Goal: Task Accomplishment & Management: Use online tool/utility

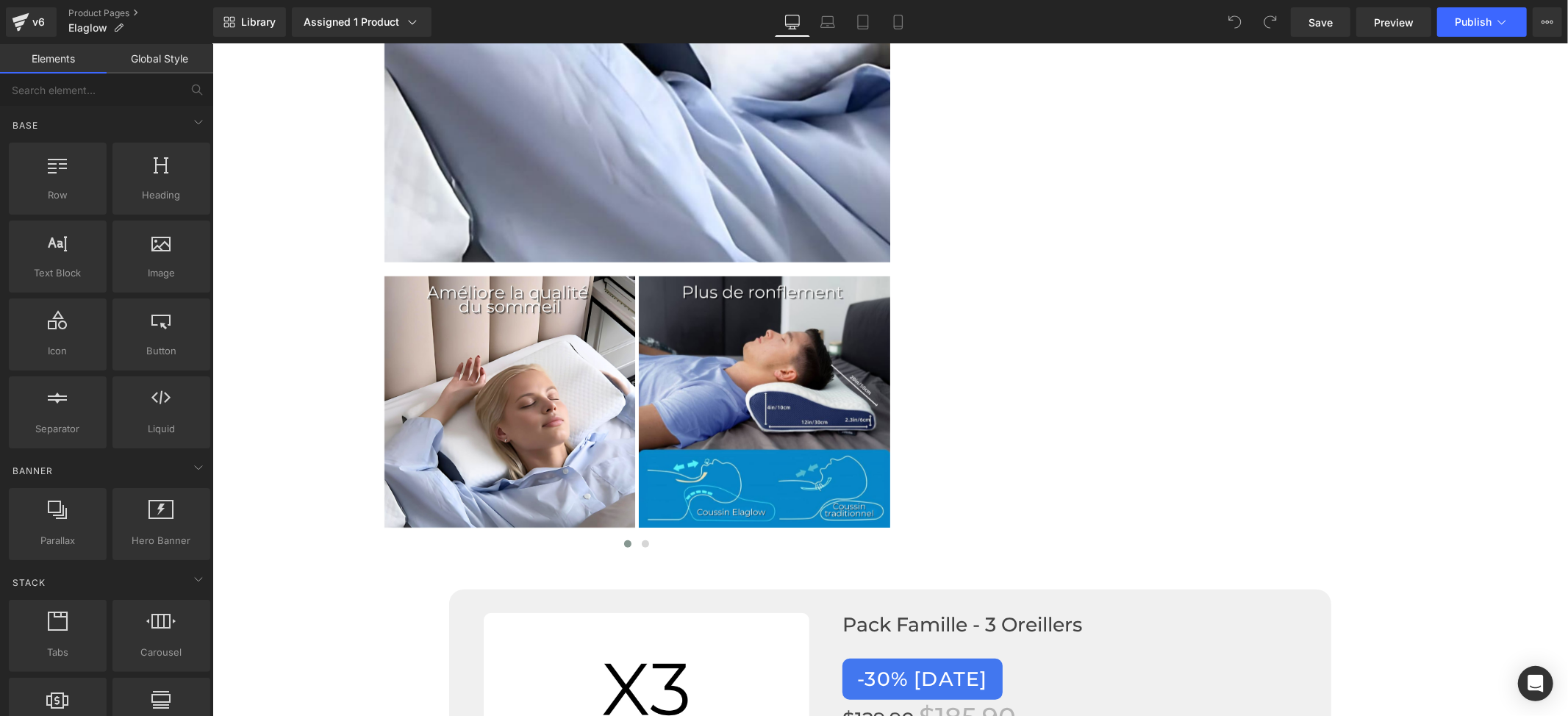
scroll to position [5780, 0]
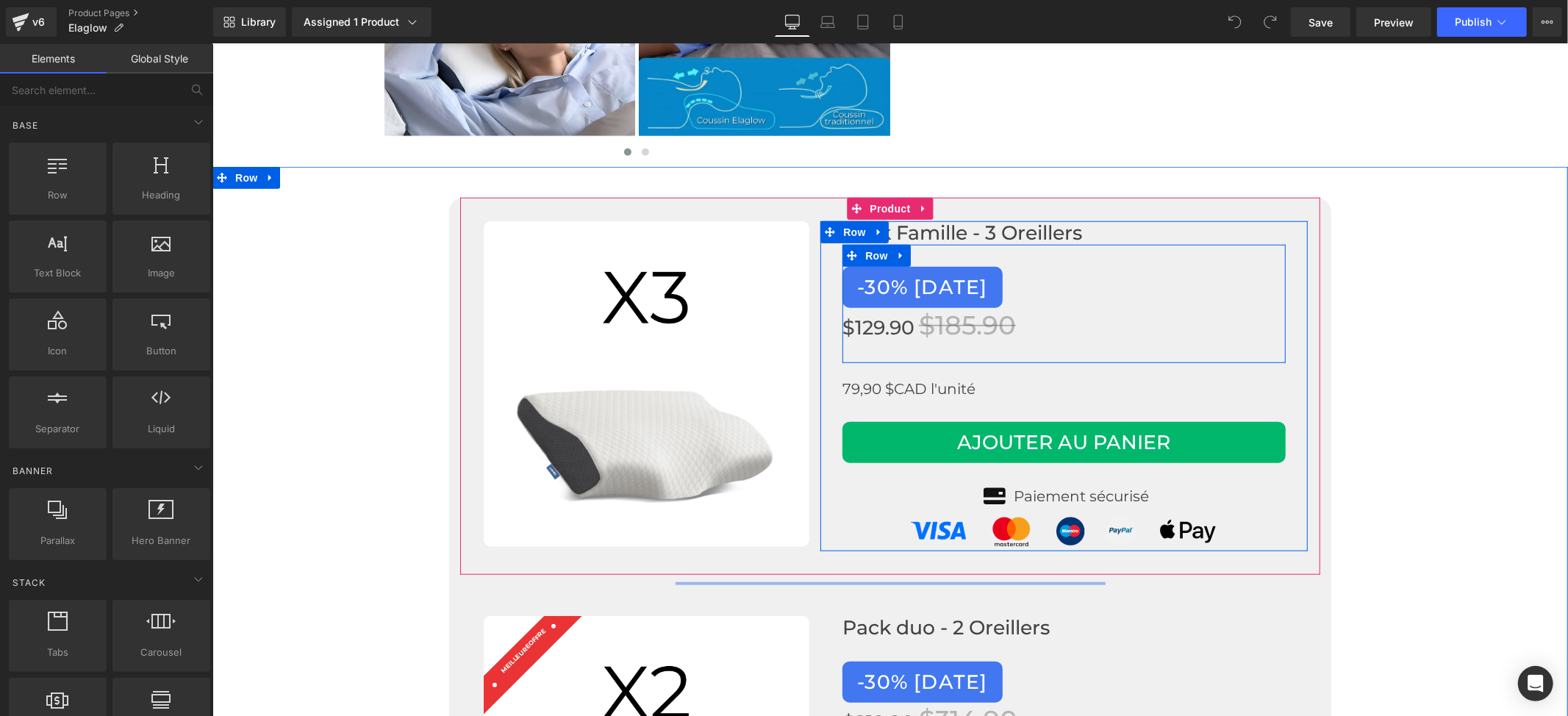
click at [1088, 326] on div "-30% AUJOURD'HUI Button $129.90 $185.90 (P) Price" at bounding box center [1064, 310] width 444 height 90
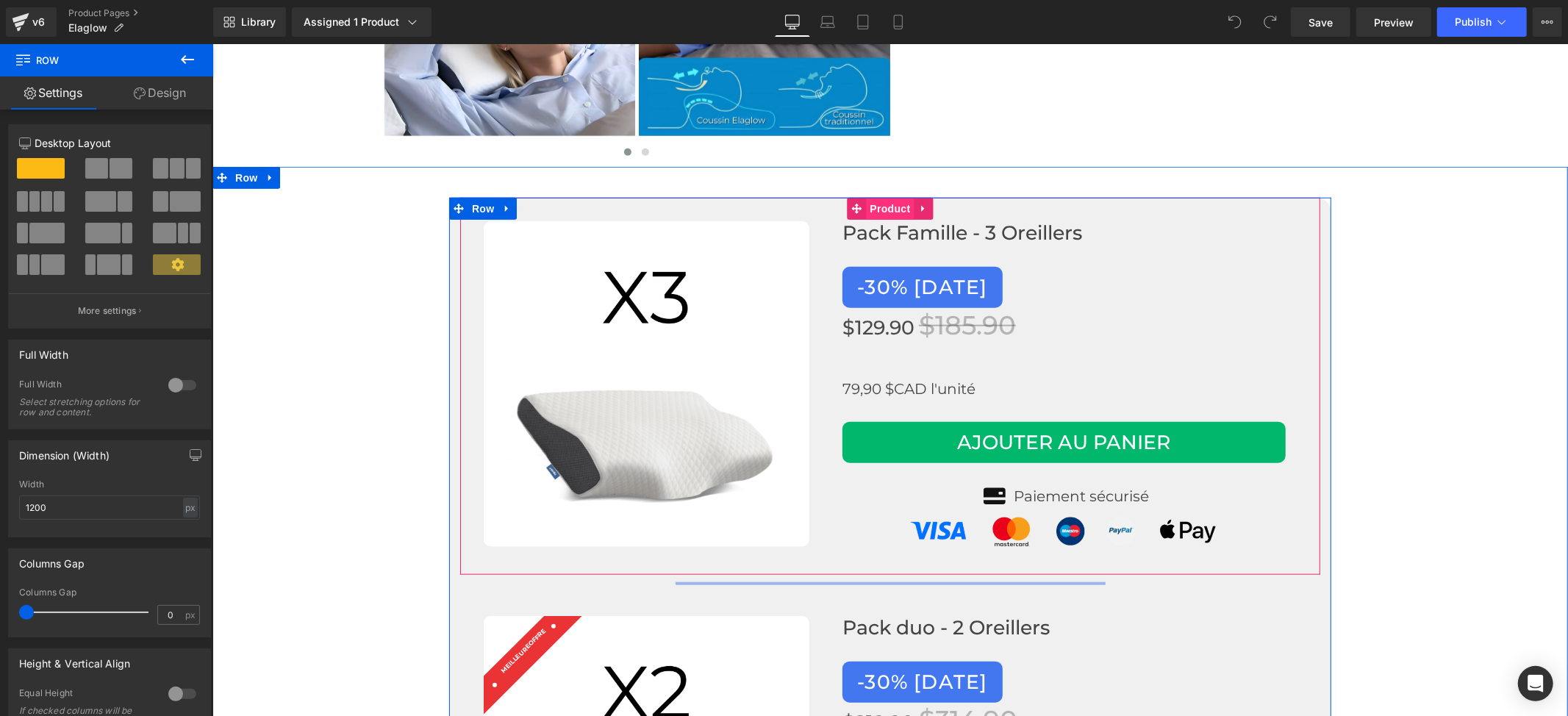
click at [882, 197] on span "Product" at bounding box center [890, 208] width 48 height 22
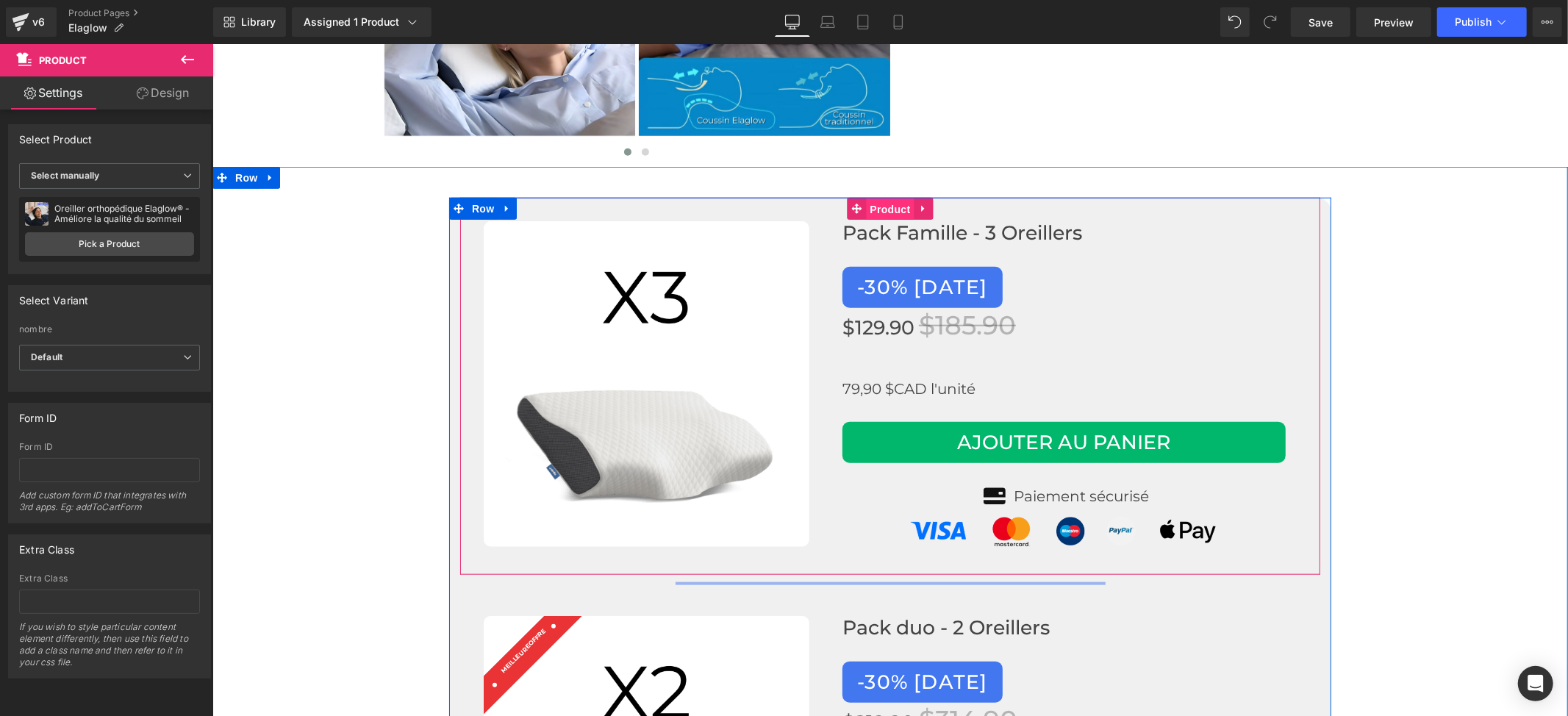
click at [871, 197] on span "Product" at bounding box center [890, 208] width 48 height 22
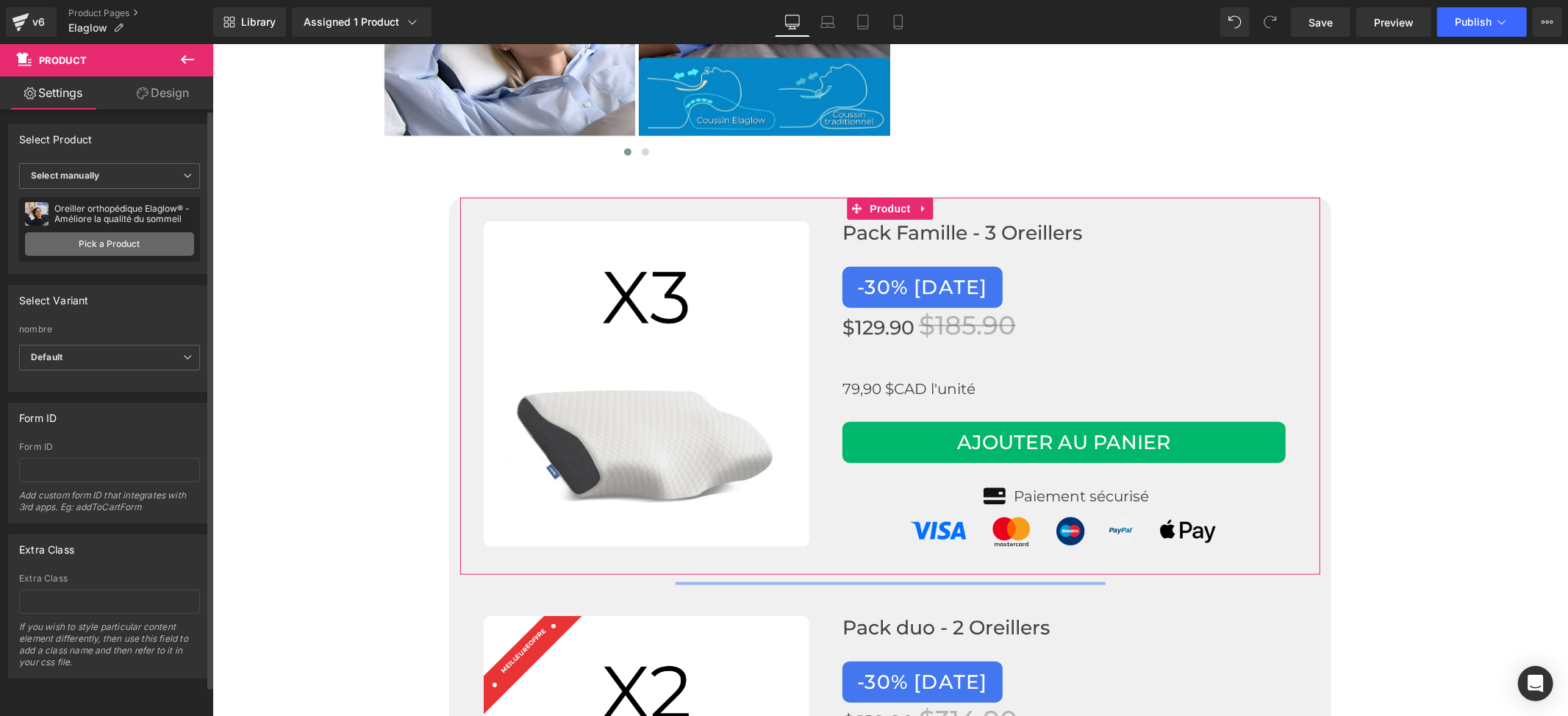
click at [121, 249] on link "Pick a Product" at bounding box center [109, 244] width 169 height 24
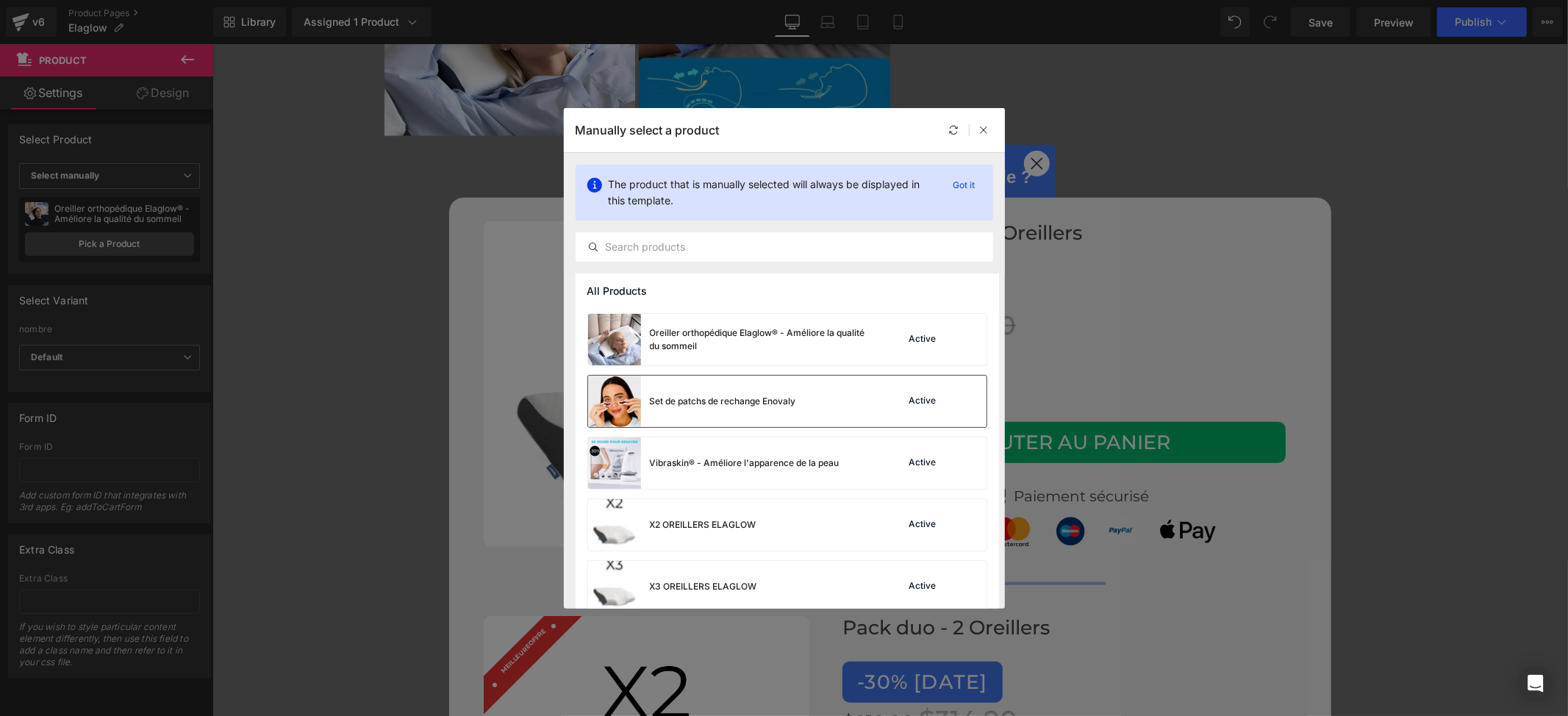
scroll to position [506, 0]
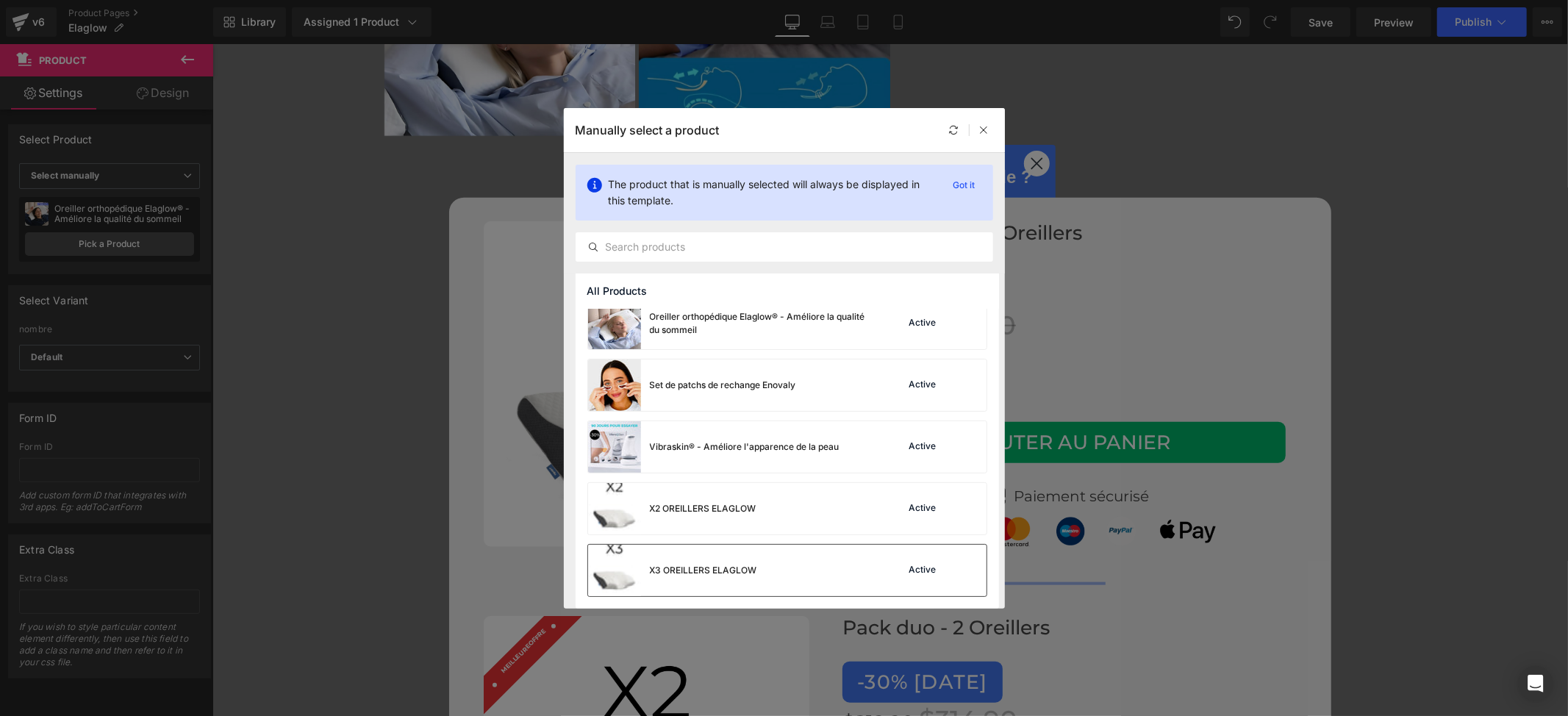
click at [831, 566] on div "X3 OREILLERS ELAGLOW Active" at bounding box center [787, 570] width 398 height 51
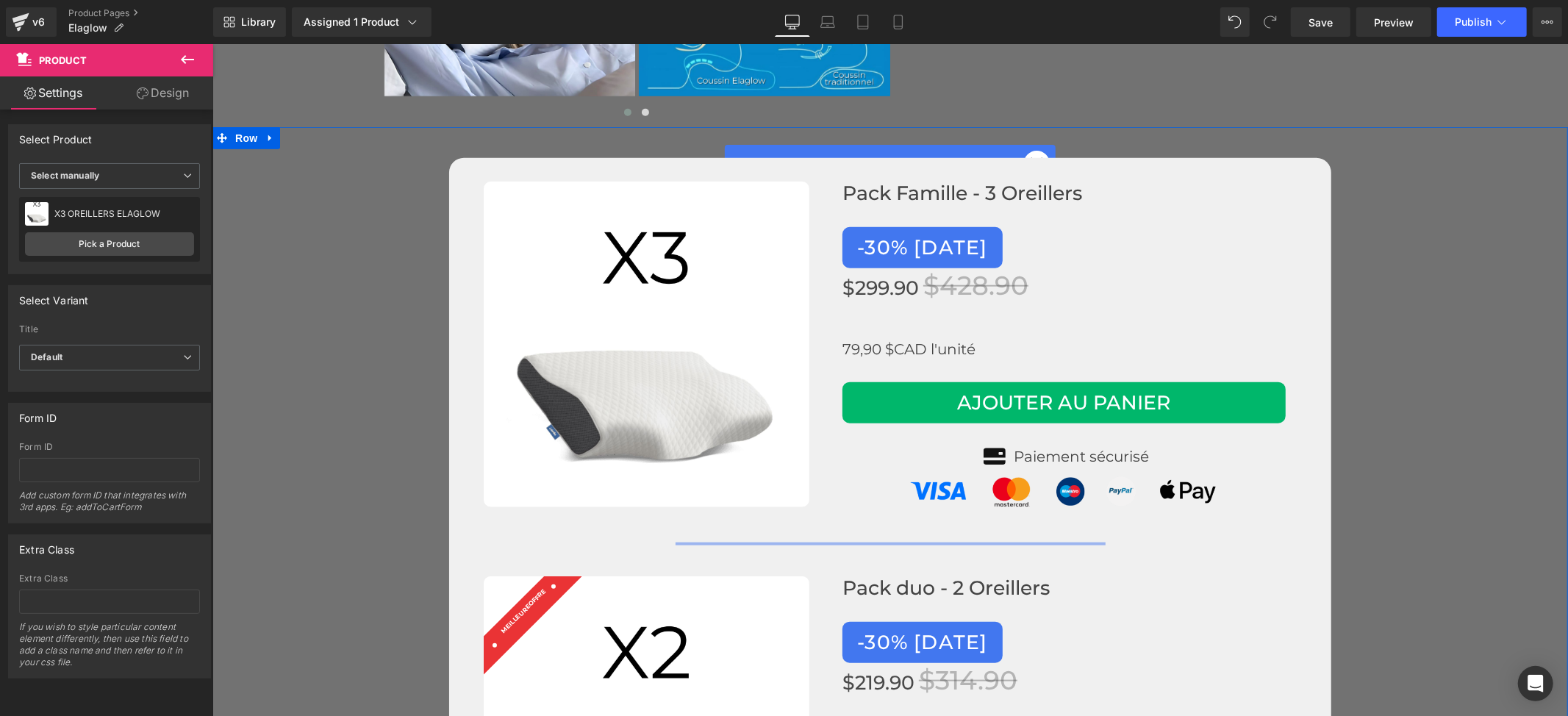
scroll to position [5780, 0]
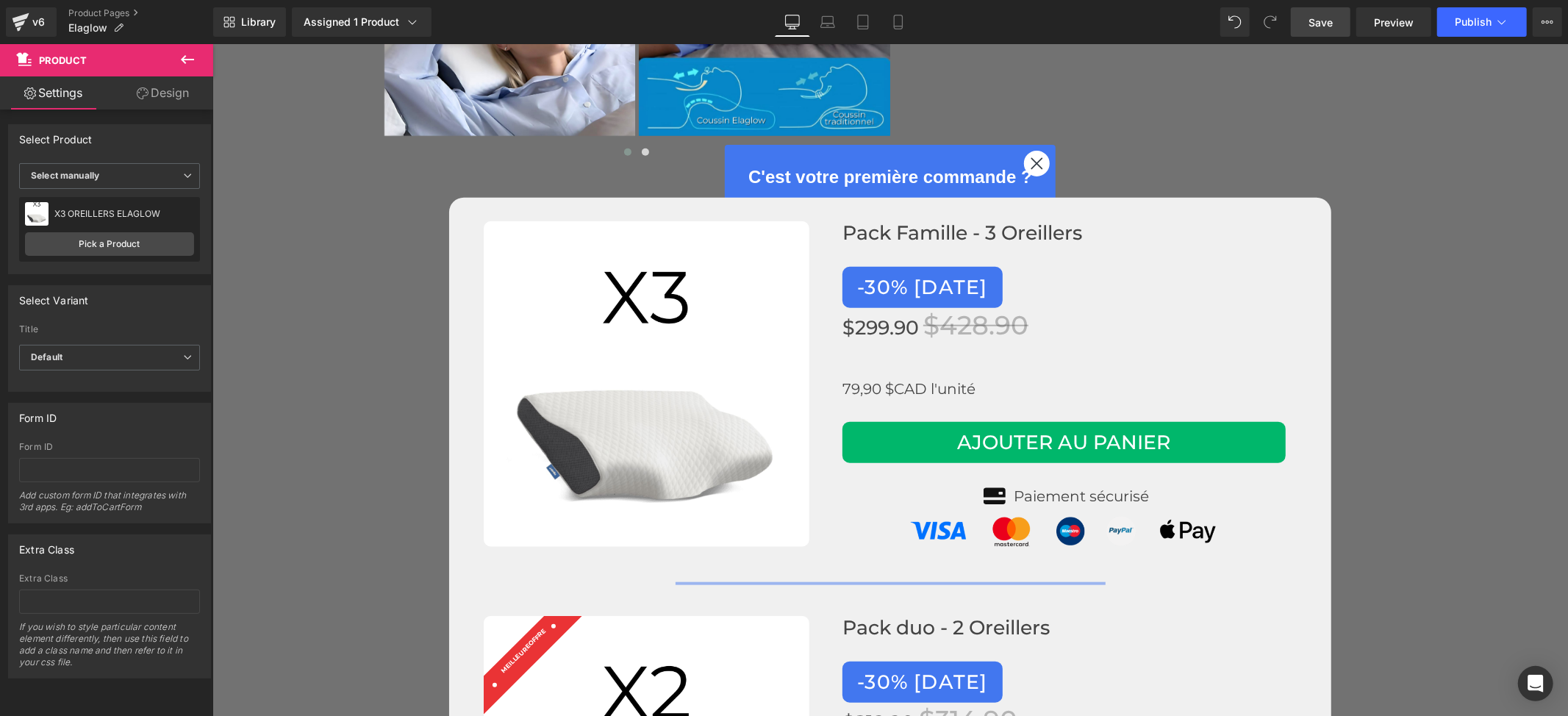
click at [1321, 28] on span "Save" at bounding box center [1321, 22] width 24 height 15
click at [1316, 26] on span "Save" at bounding box center [1321, 22] width 24 height 15
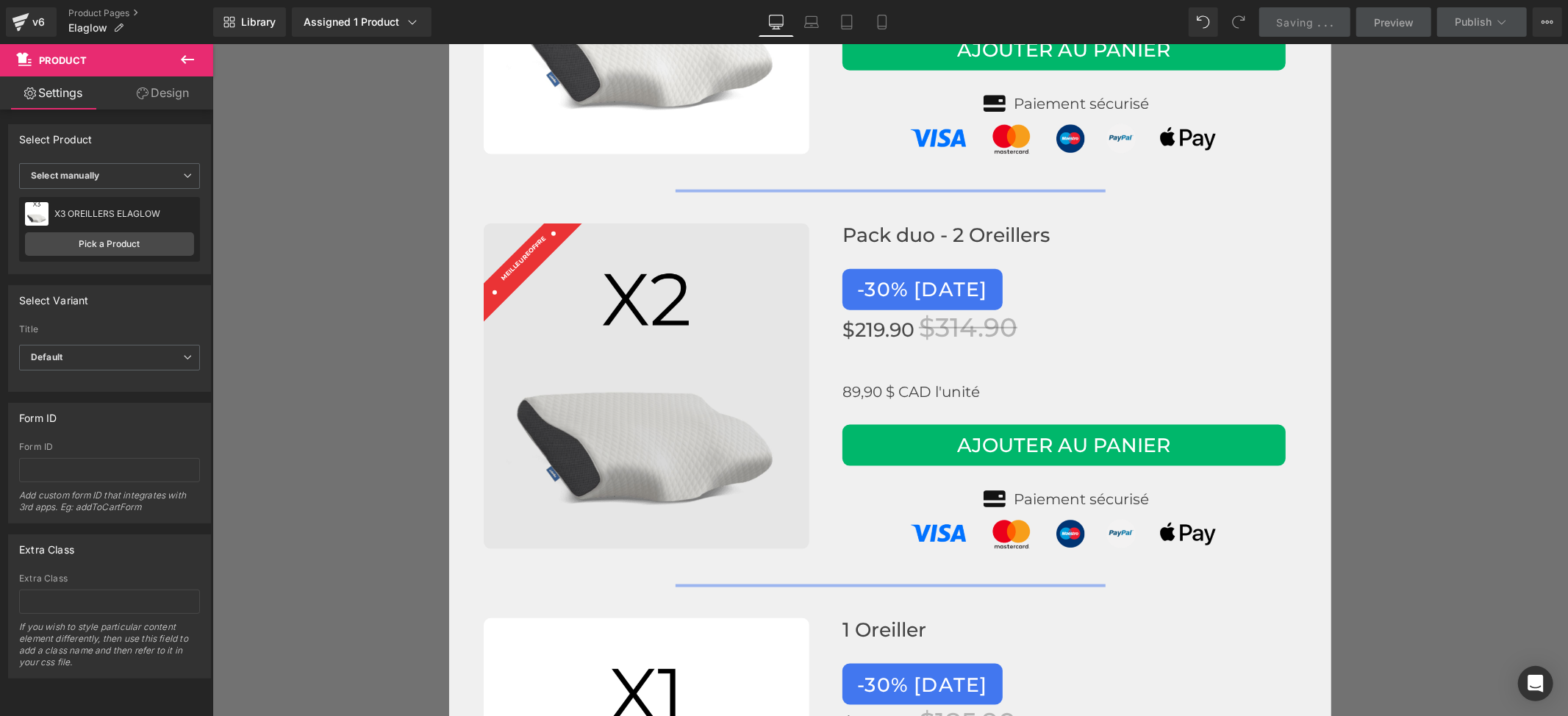
scroll to position [5878, 0]
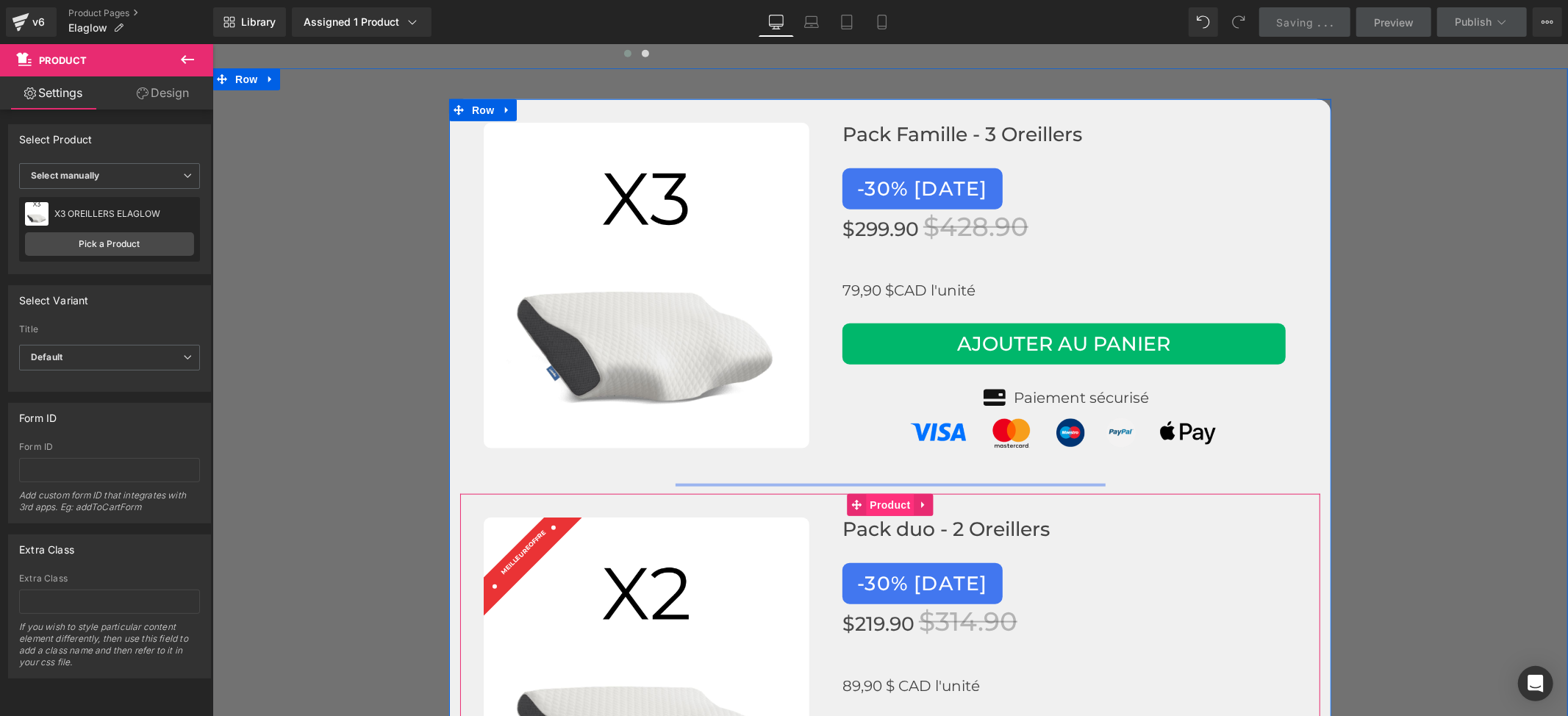
click at [885, 493] on span "Product" at bounding box center [890, 504] width 48 height 22
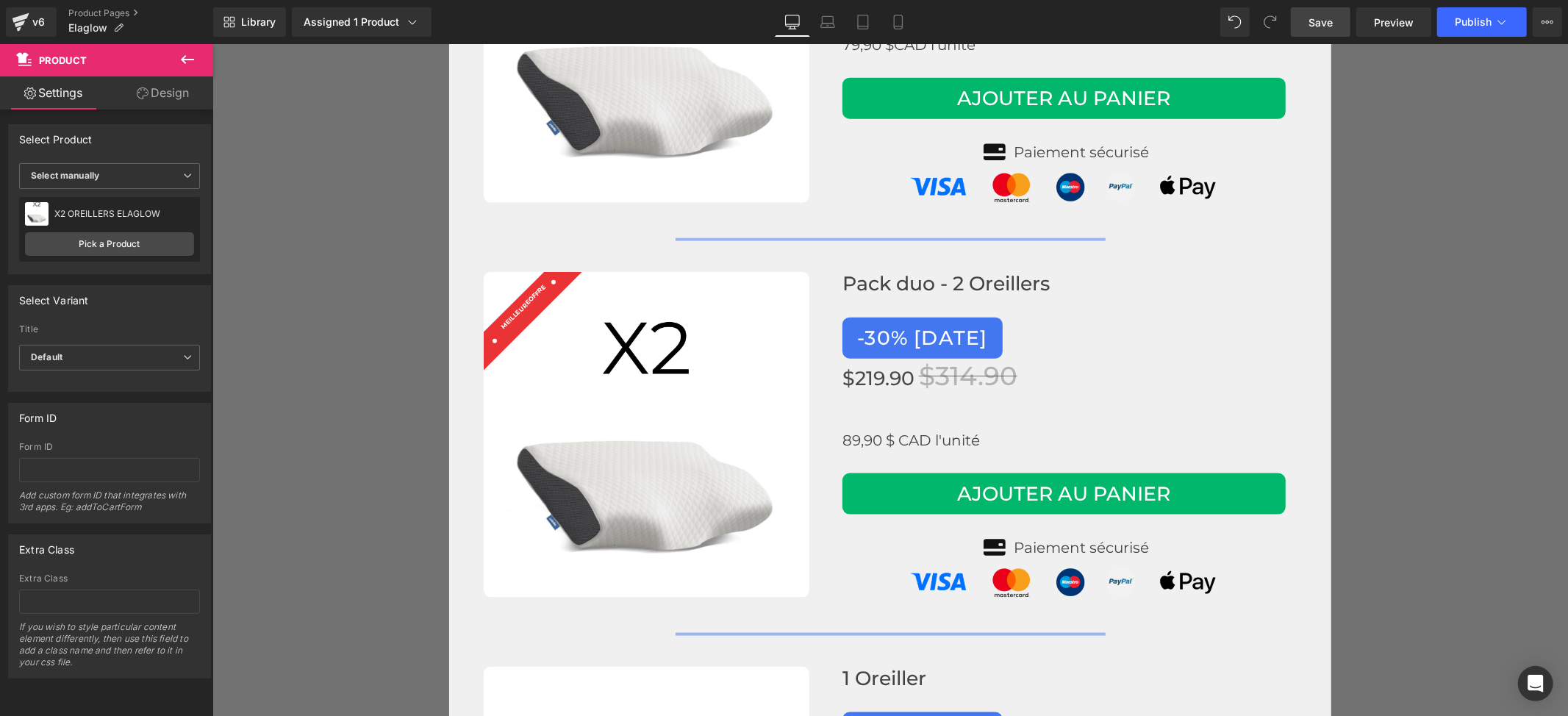
scroll to position [5780, 0]
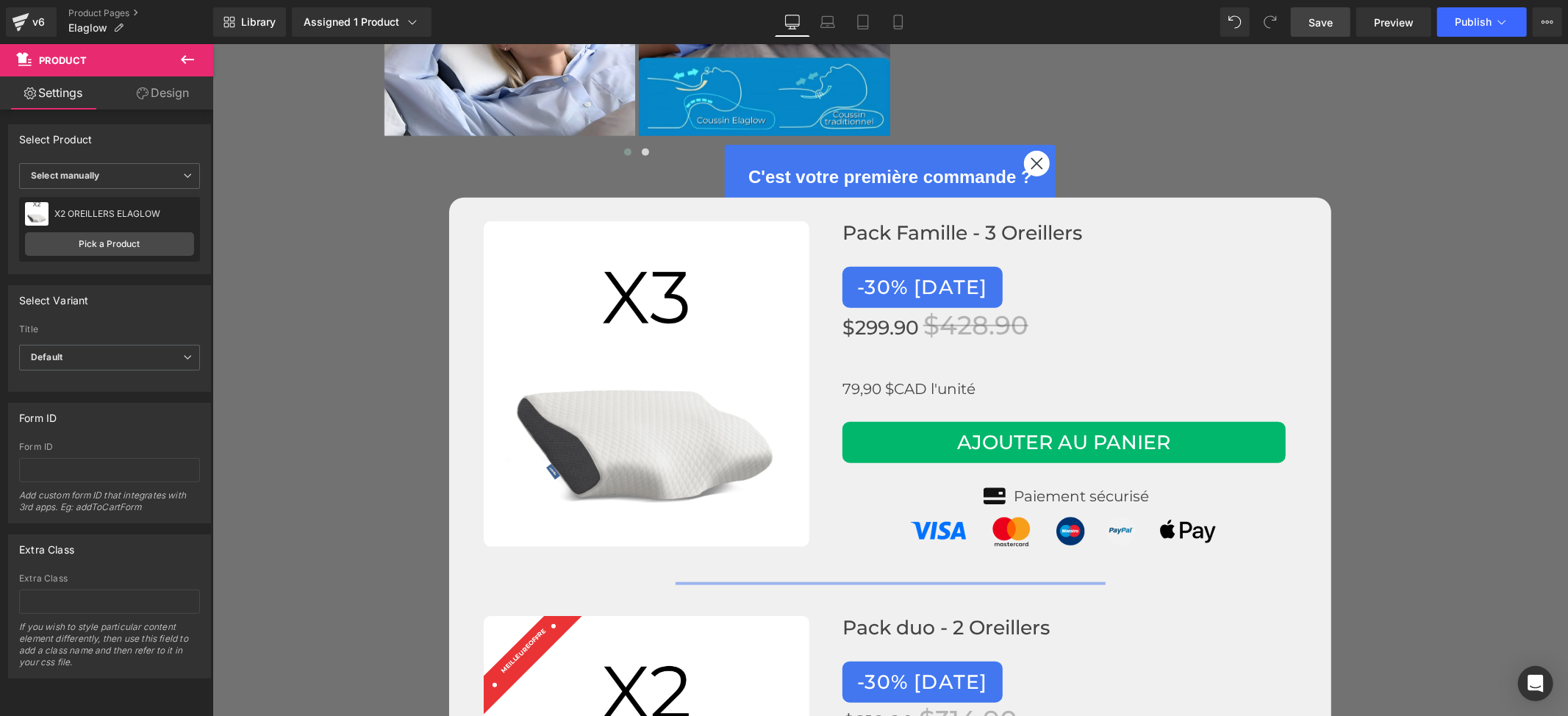
click at [1311, 21] on span "Save" at bounding box center [1321, 22] width 24 height 15
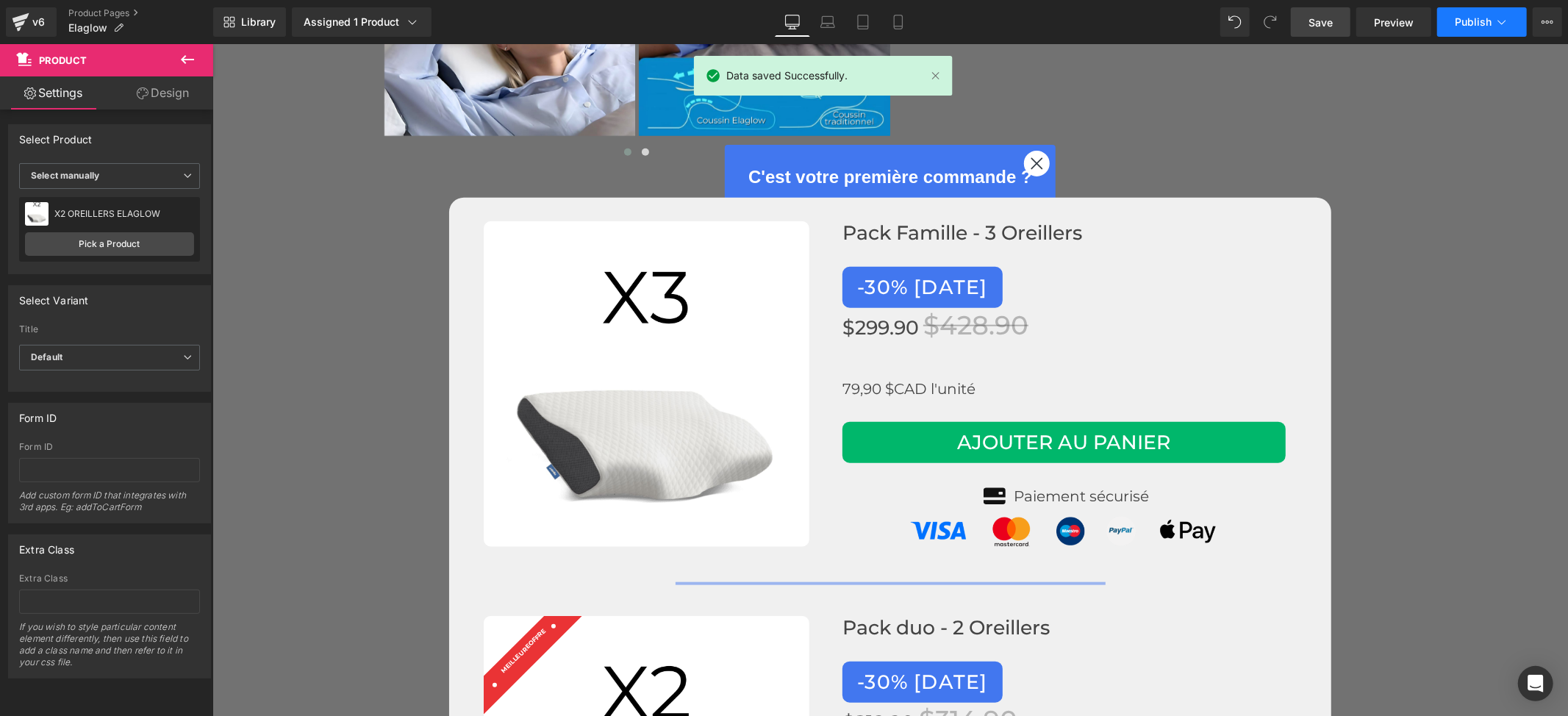
click at [1477, 28] on button "Publish" at bounding box center [1482, 22] width 90 height 29
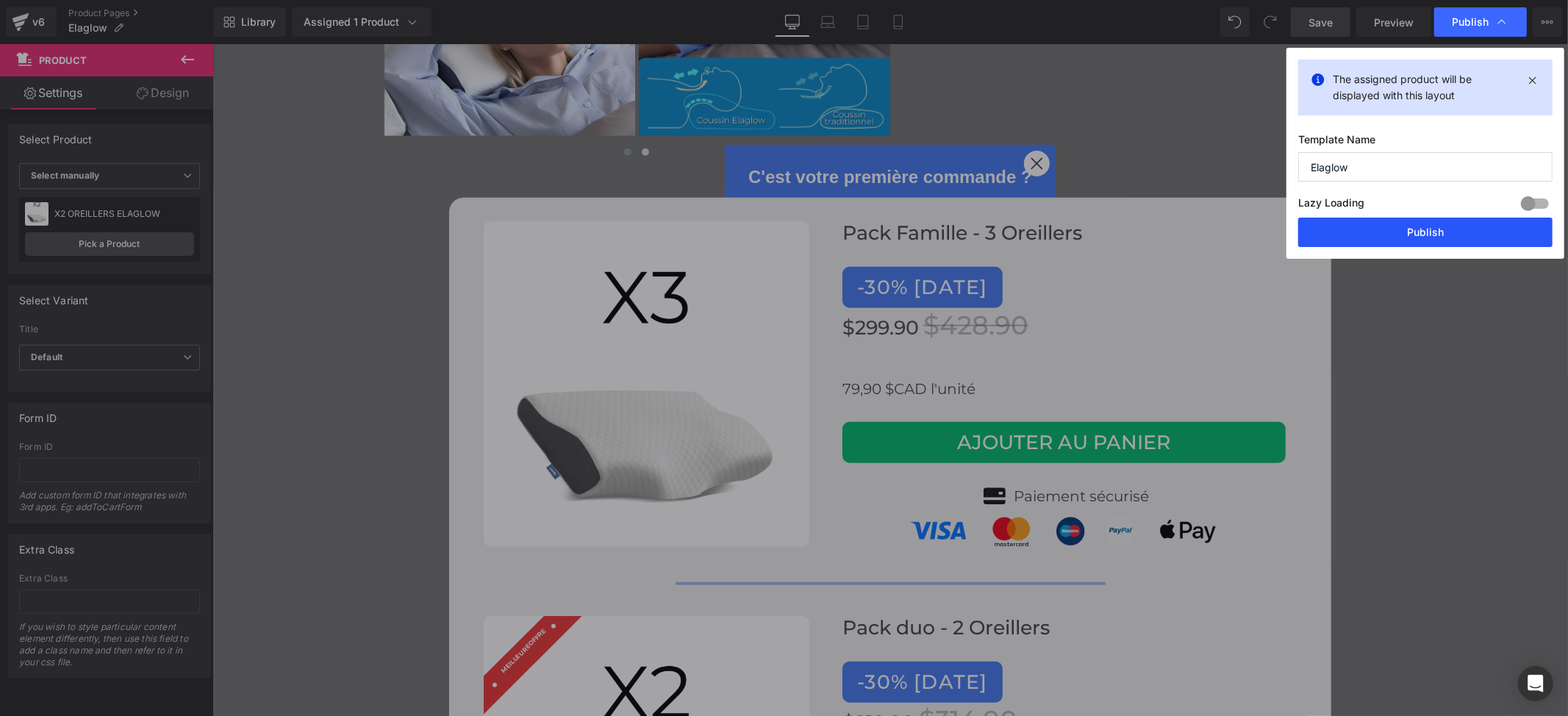
click at [1380, 233] on button "Publish" at bounding box center [1426, 232] width 255 height 29
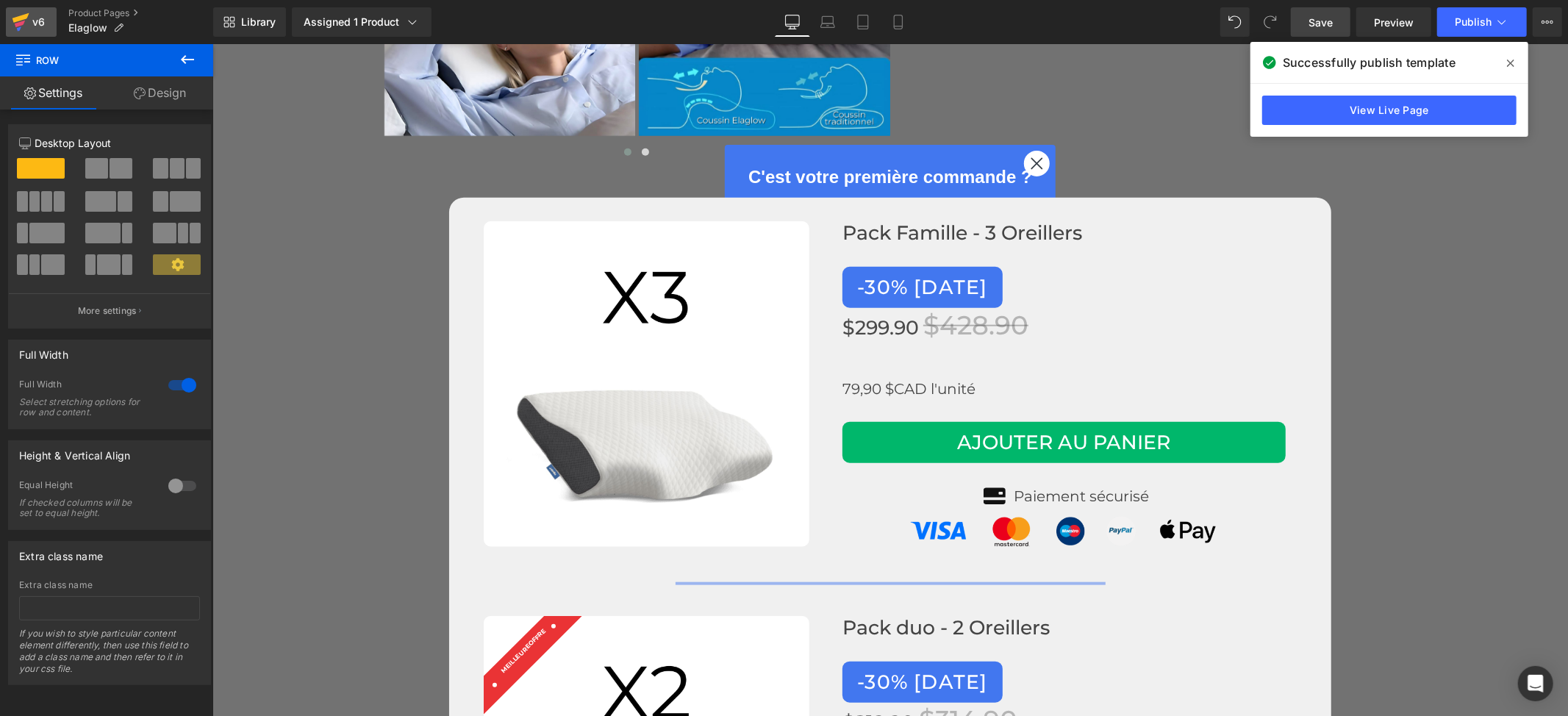
click at [30, 19] on div "v6" at bounding box center [38, 22] width 19 height 19
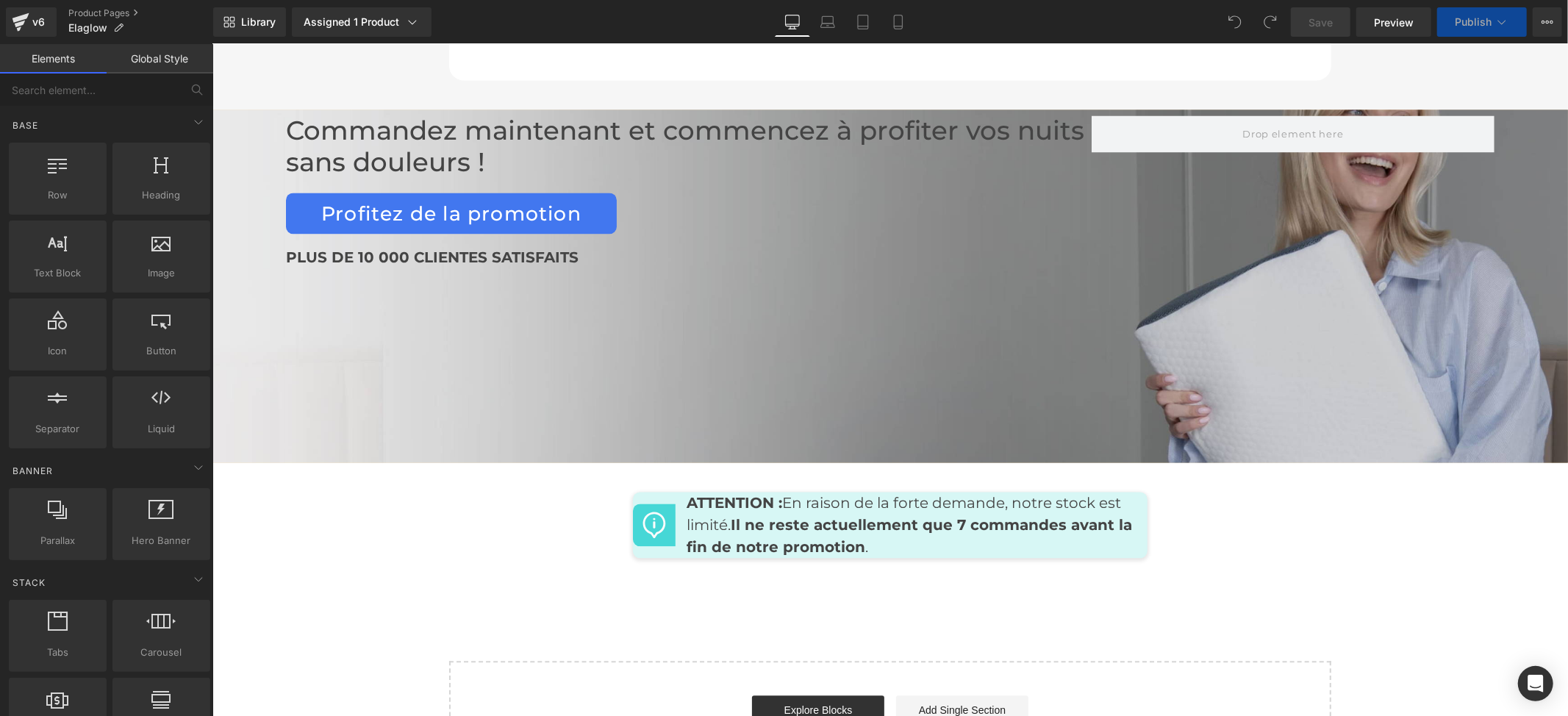
scroll to position [5084, 0]
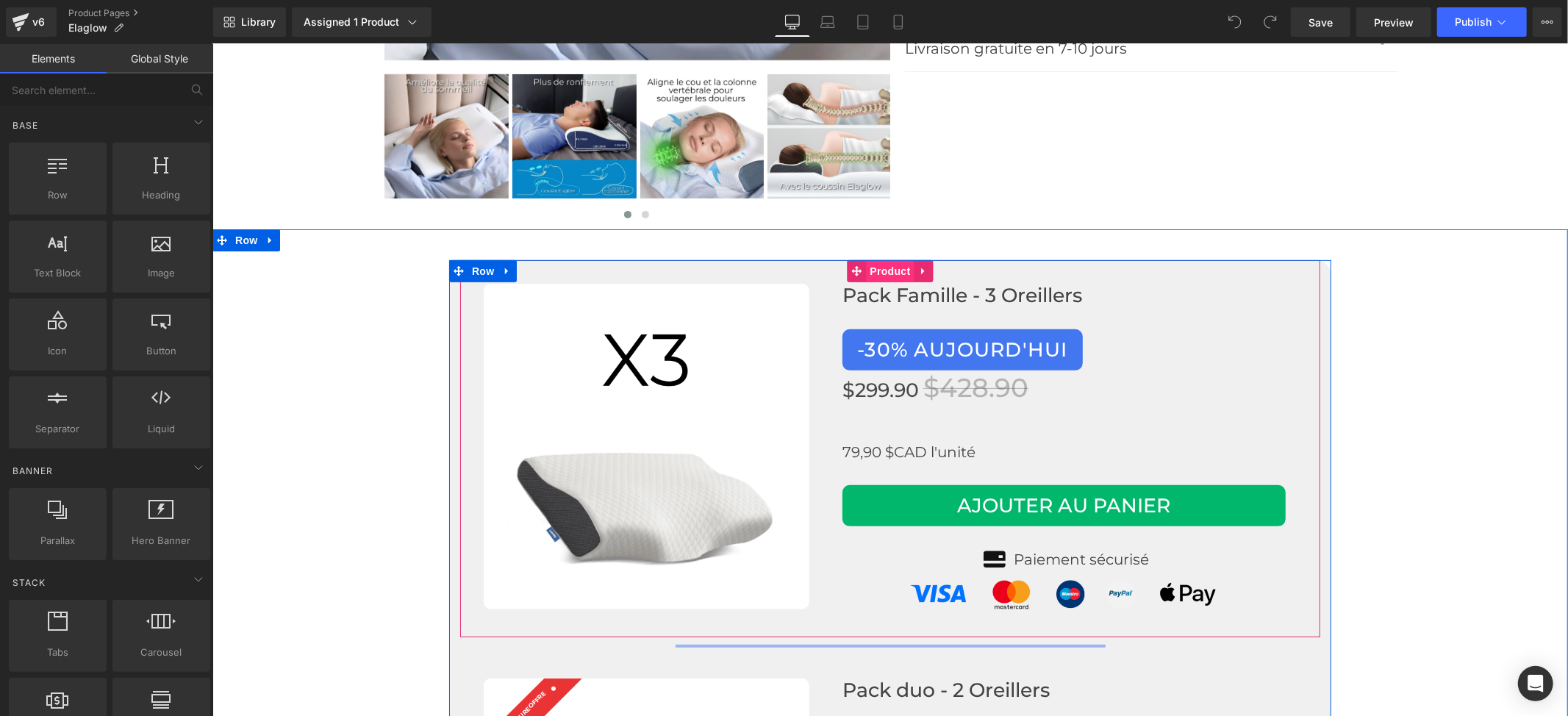
click at [875, 260] on span "Product" at bounding box center [890, 271] width 48 height 22
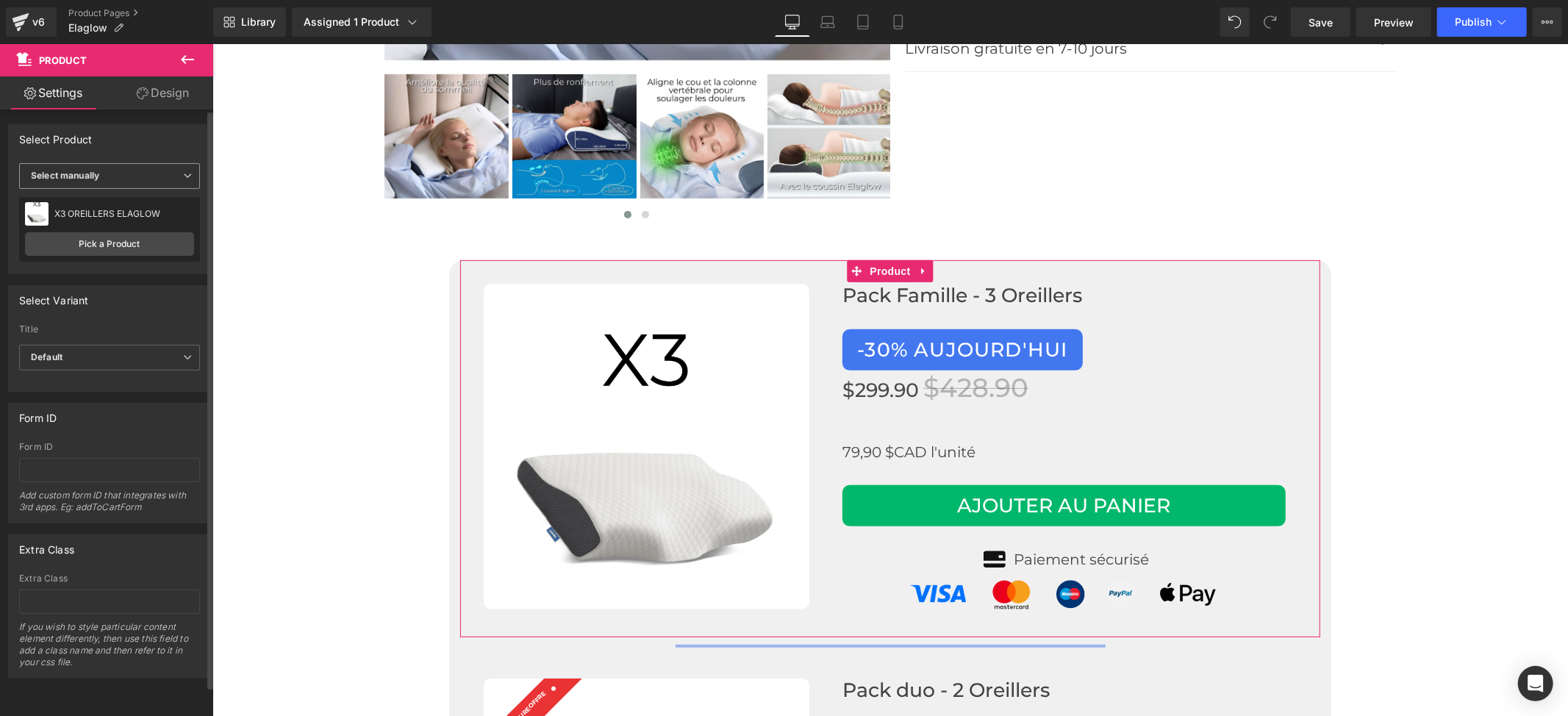
click at [165, 171] on span "Select manually" at bounding box center [109, 176] width 181 height 26
click at [141, 203] on div "Display by assigned product" at bounding box center [101, 199] width 120 height 10
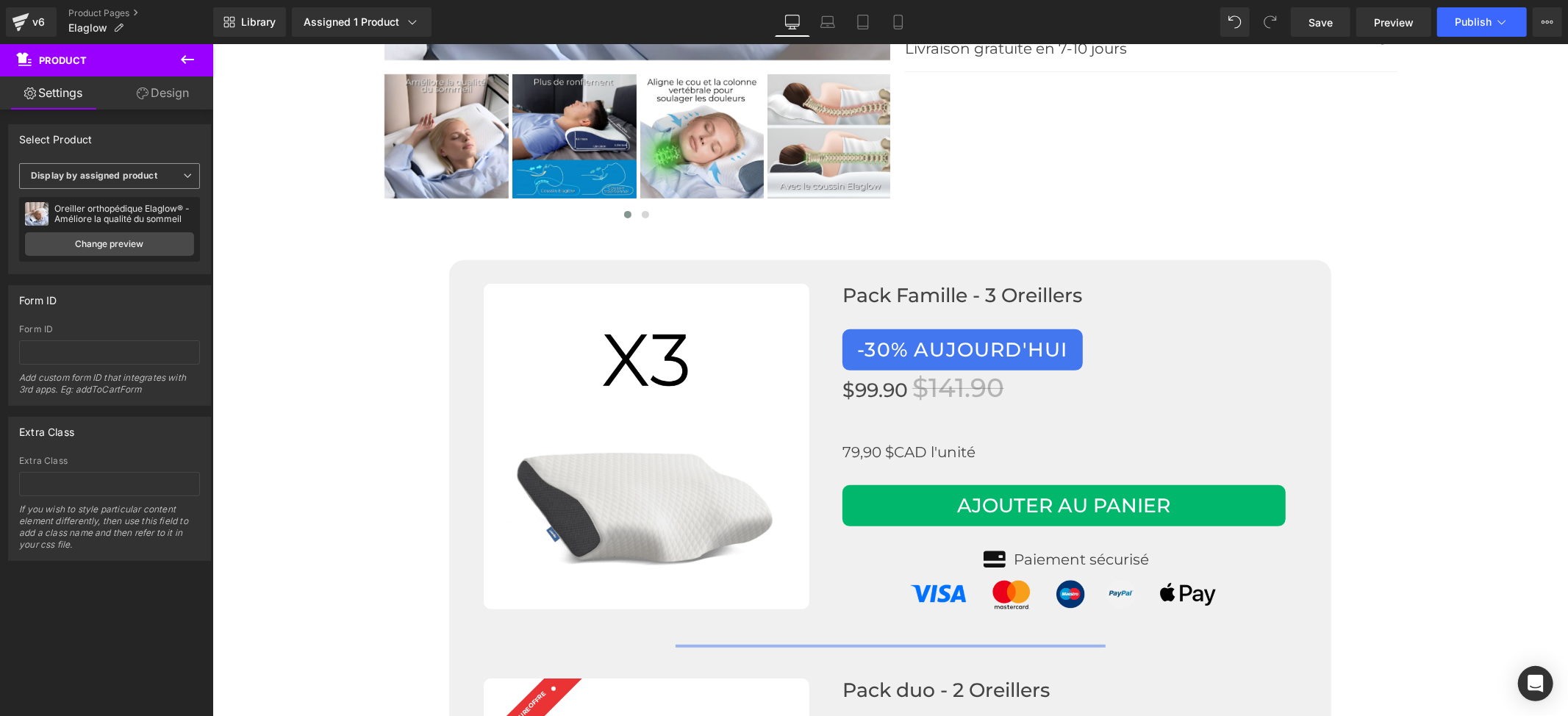
click at [172, 175] on span "Display by assigned product" at bounding box center [109, 176] width 181 height 26
click at [172, 175] on span "Display by assigned product" at bounding box center [106, 176] width 175 height 26
click at [141, 279] on div "Form ID Form ID Add custom form ID that integrates with 3rd apps. Eg: addToCart…" at bounding box center [109, 340] width 220 height 132
click at [183, 173] on icon at bounding box center [187, 175] width 9 height 9
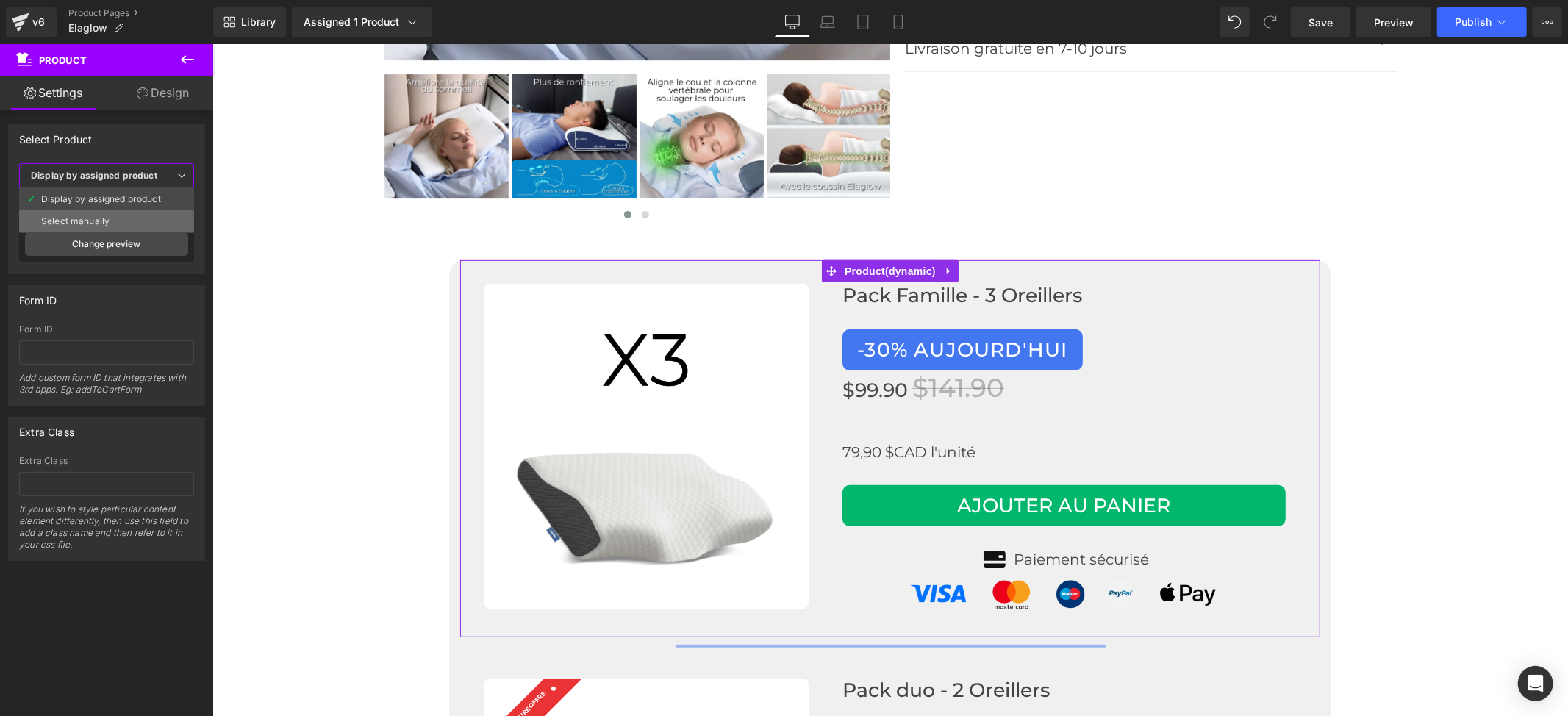
click at [81, 219] on div "Select manually" at bounding box center [75, 221] width 68 height 10
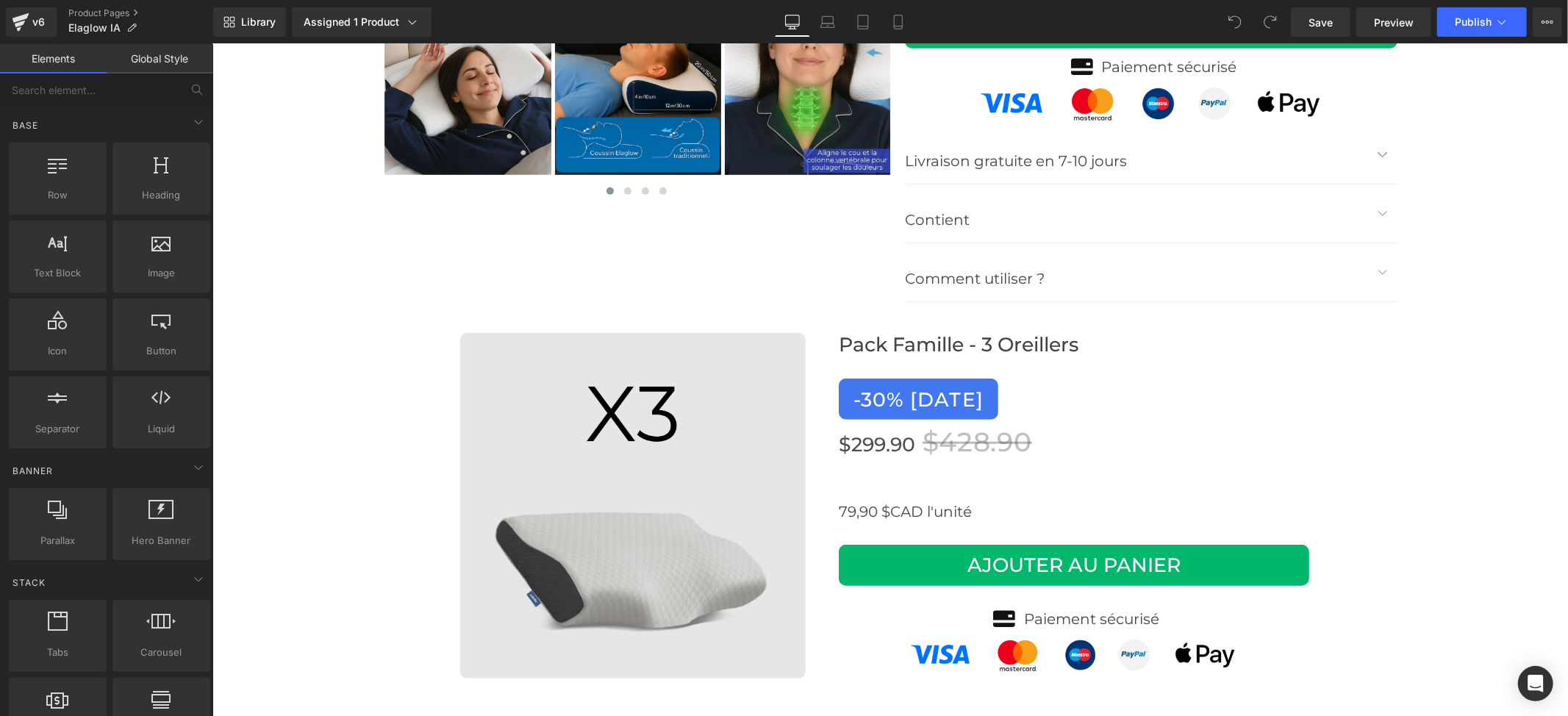
scroll to position [5584, 0]
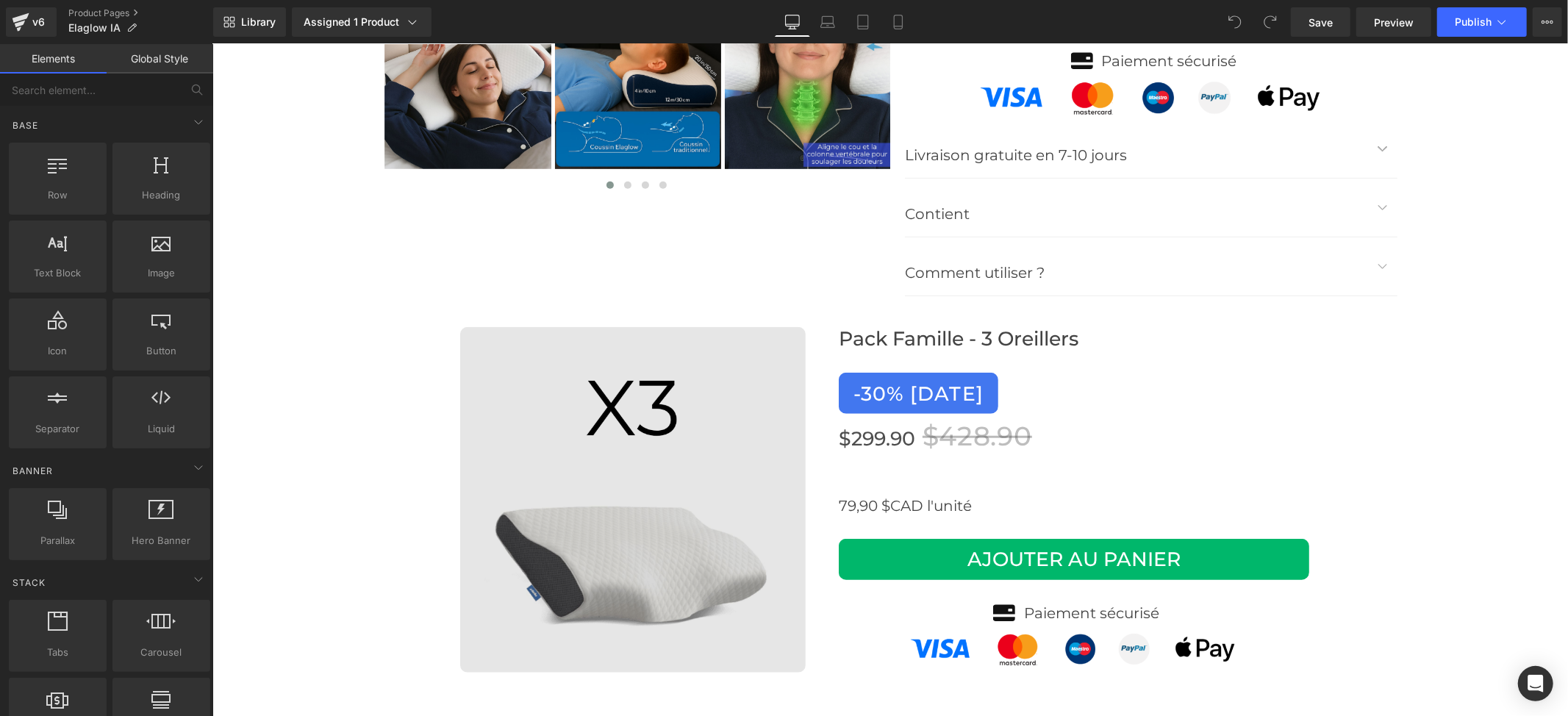
click at [609, 353] on img at bounding box center [633, 499] width 345 height 345
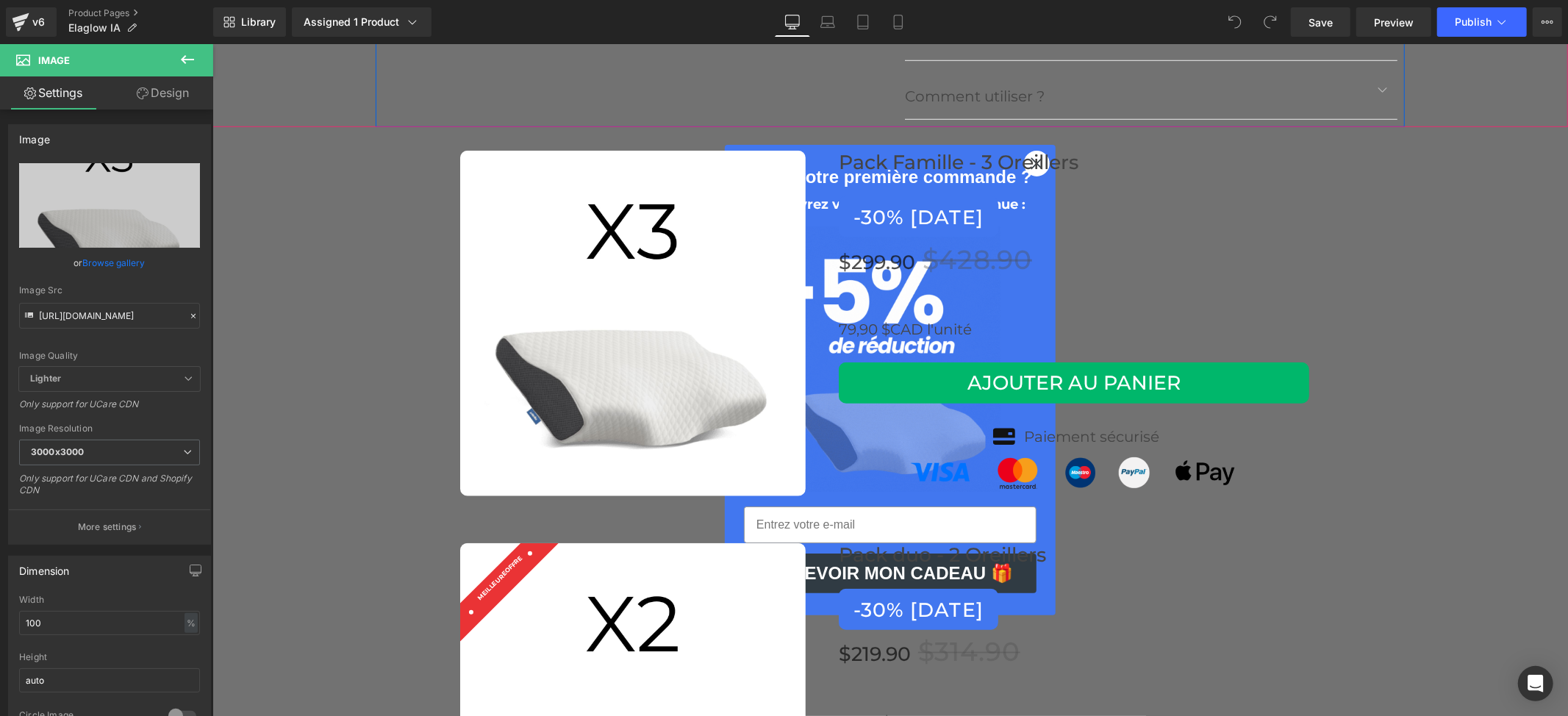
scroll to position [6074, 0]
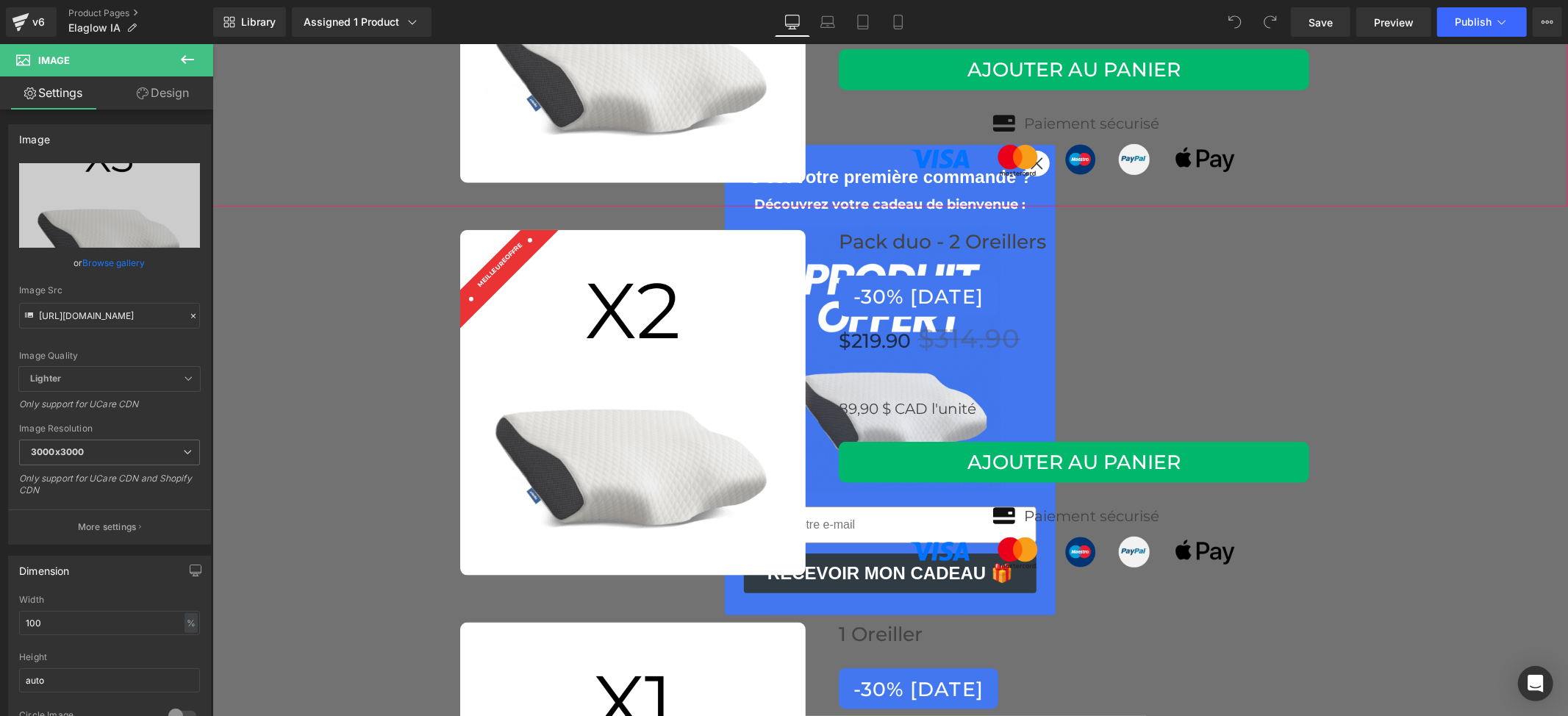
click at [1027, 165] on div "Image Row Pack Famille - 3 Oreillers Heading -30% [DATE] Button $299.90 $428.90…" at bounding box center [890, 9] width 1356 height 392
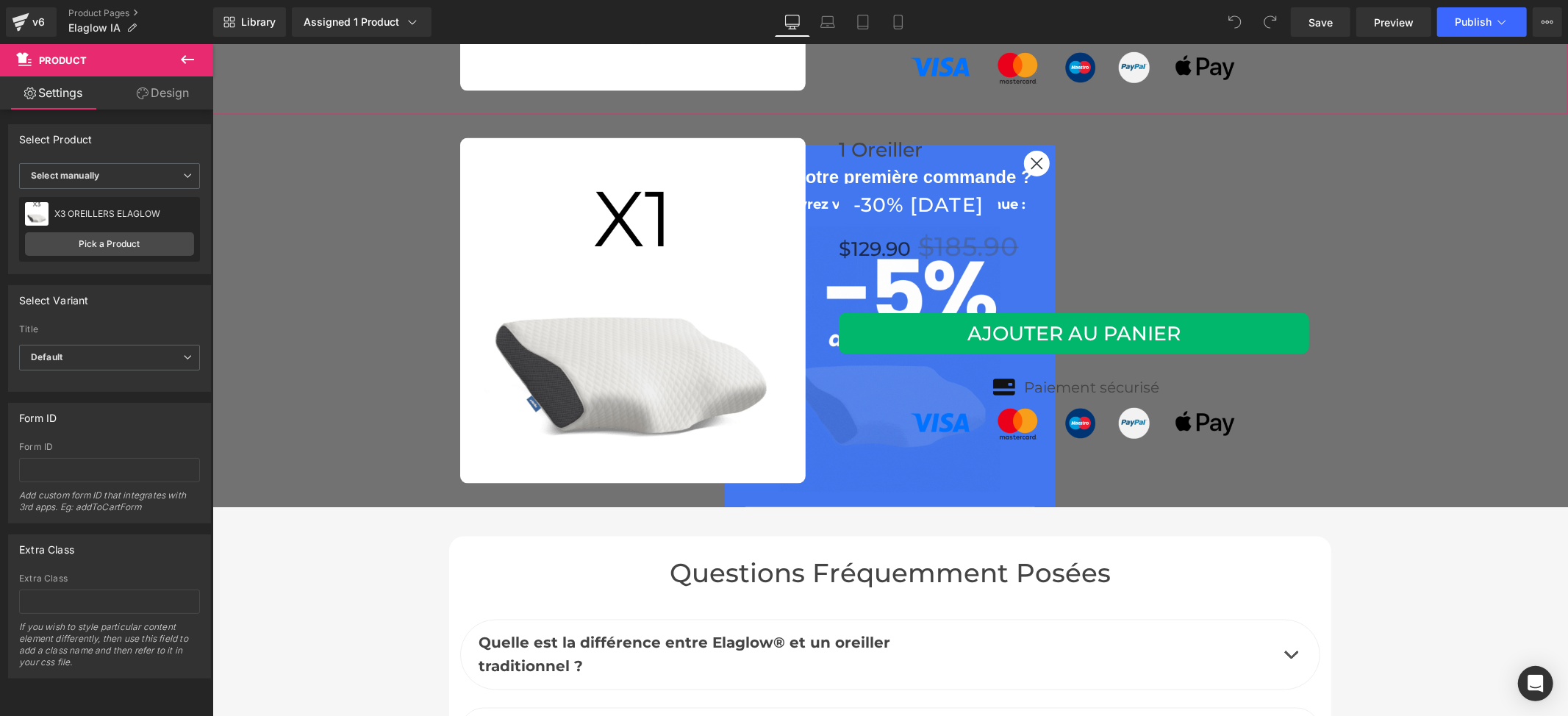
scroll to position [6564, 0]
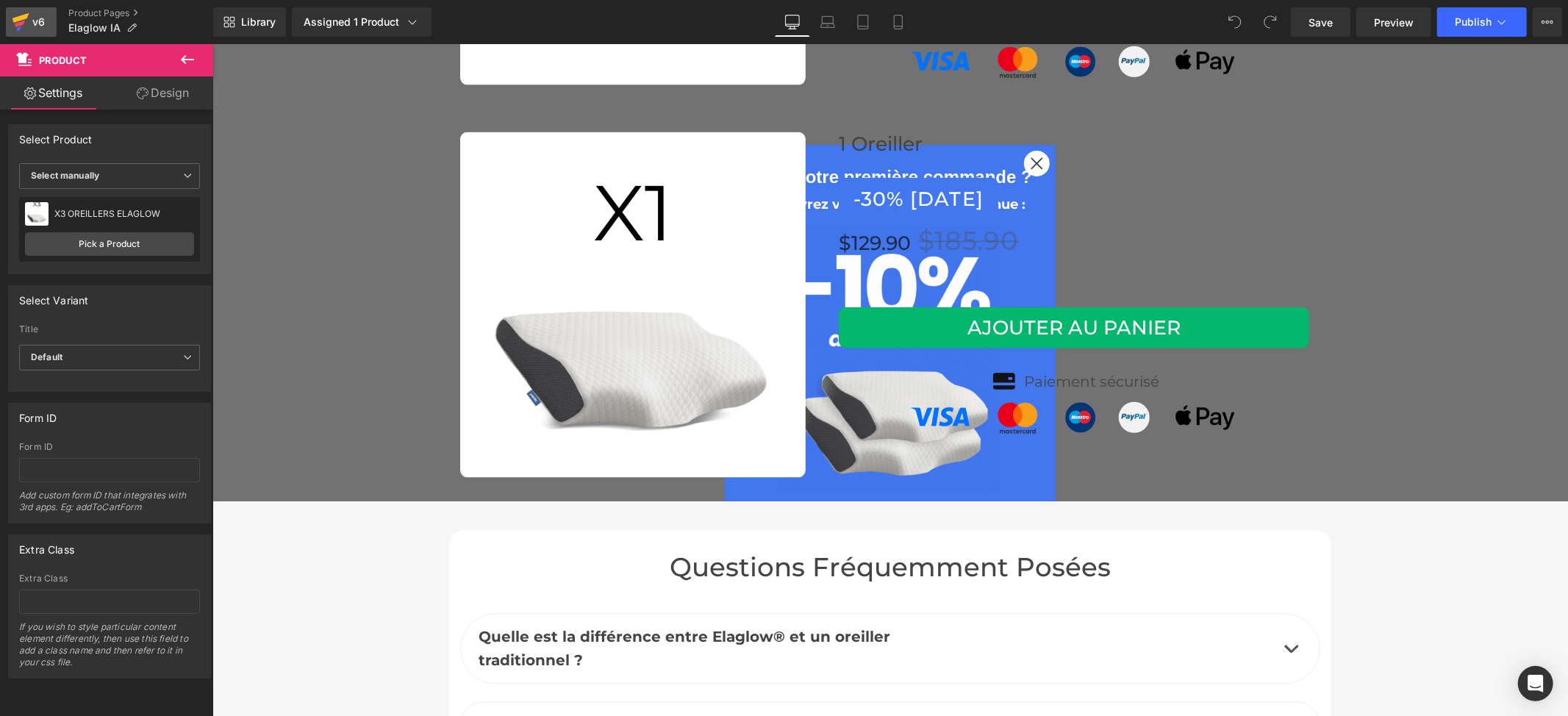
click at [38, 19] on div "v6" at bounding box center [38, 22] width 19 height 19
